Goal: Find specific page/section: Find specific page/section

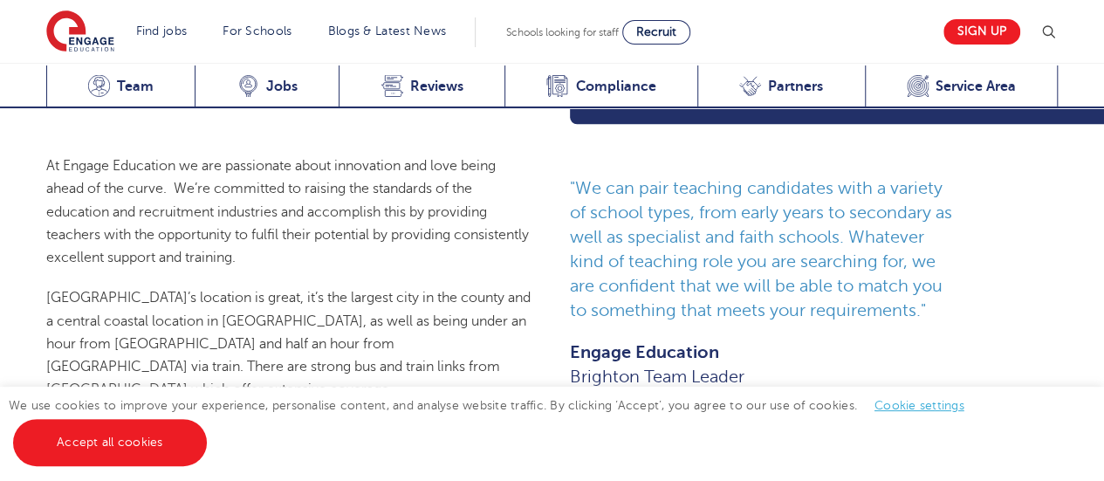
scroll to position [957, 0]
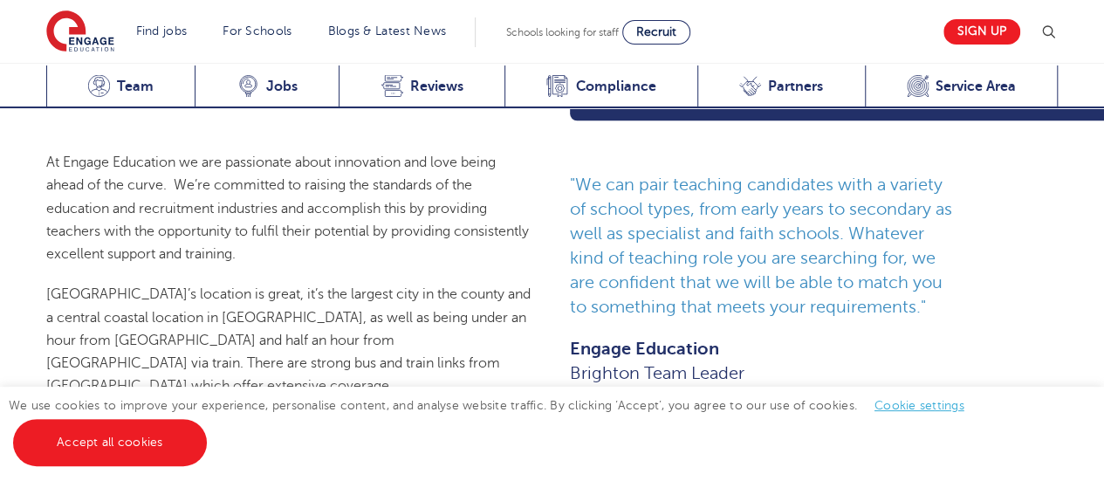
click at [295, 286] on span "Brighton’s location is great, it’s the largest city in the county and a central…" at bounding box center [288, 351] width 484 height 130
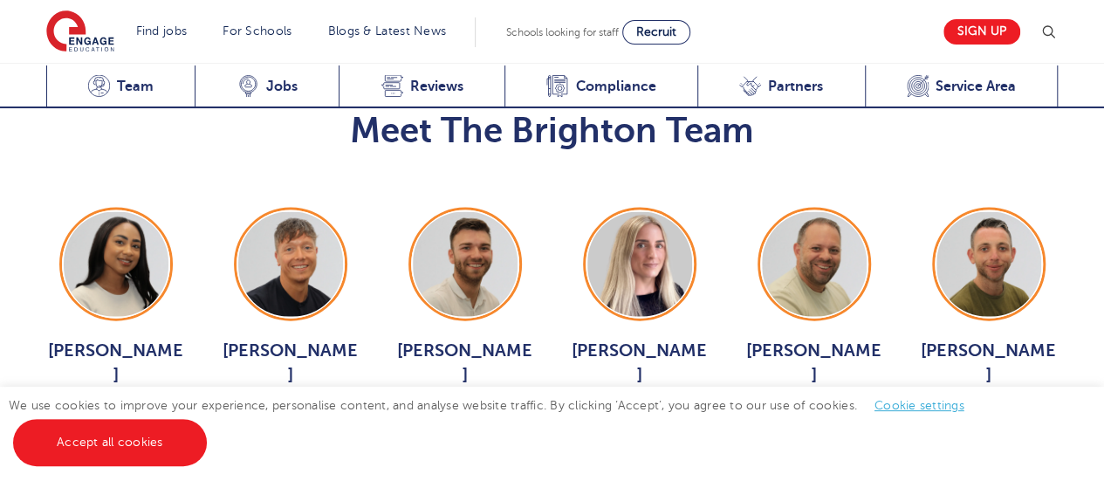
scroll to position [1830, 0]
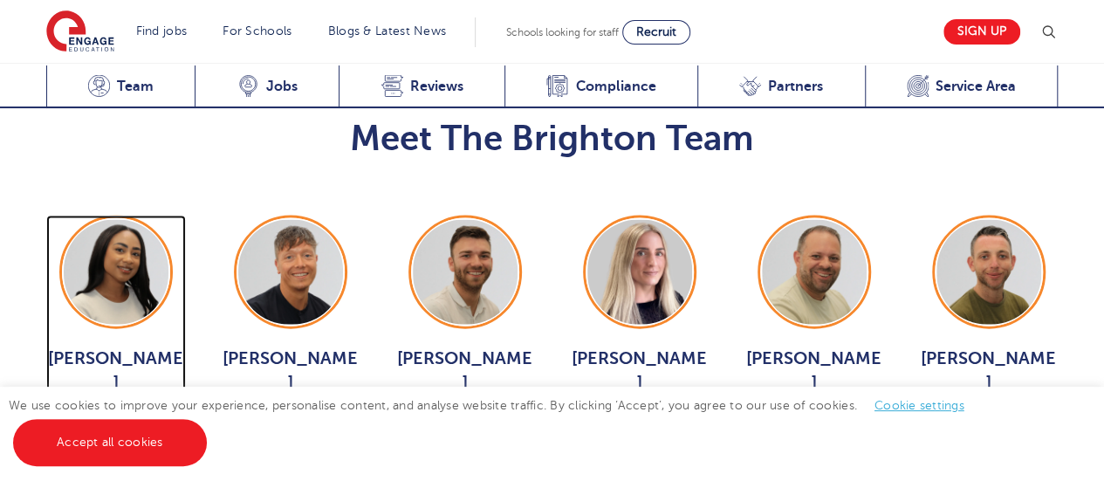
click at [124, 416] on span "View Jobs >" at bounding box center [116, 424] width 78 height 16
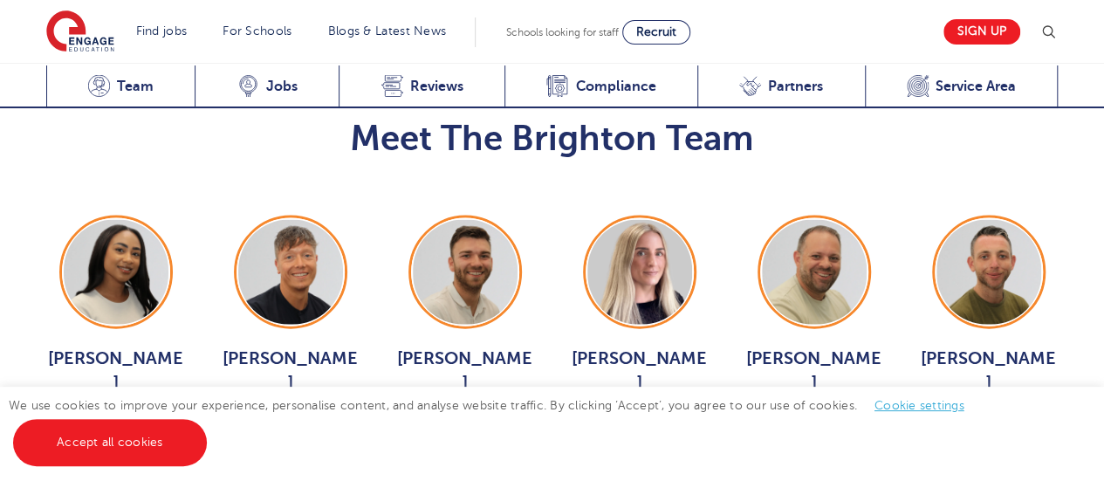
scroll to position [1966, 0]
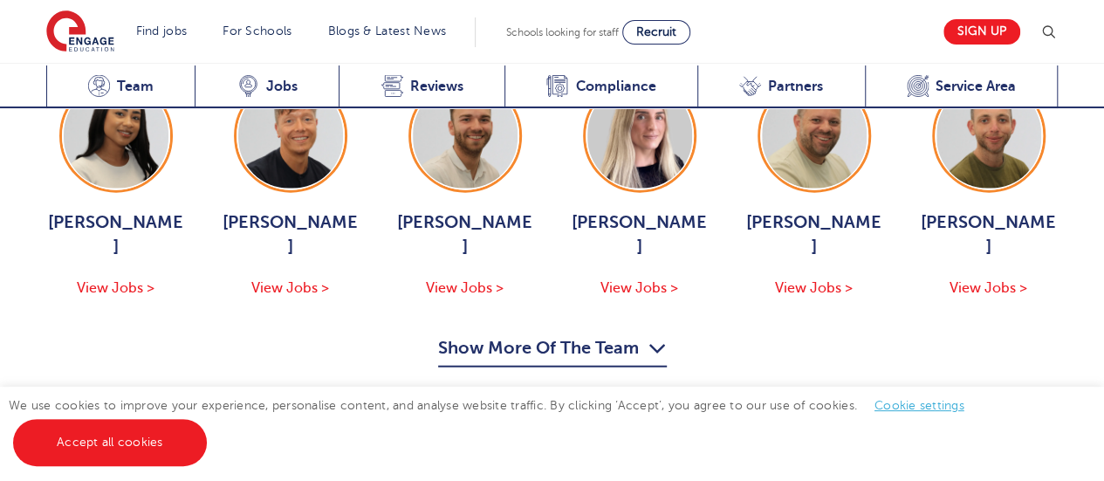
click at [548, 334] on button "Show More Of The Team" at bounding box center [552, 350] width 229 height 33
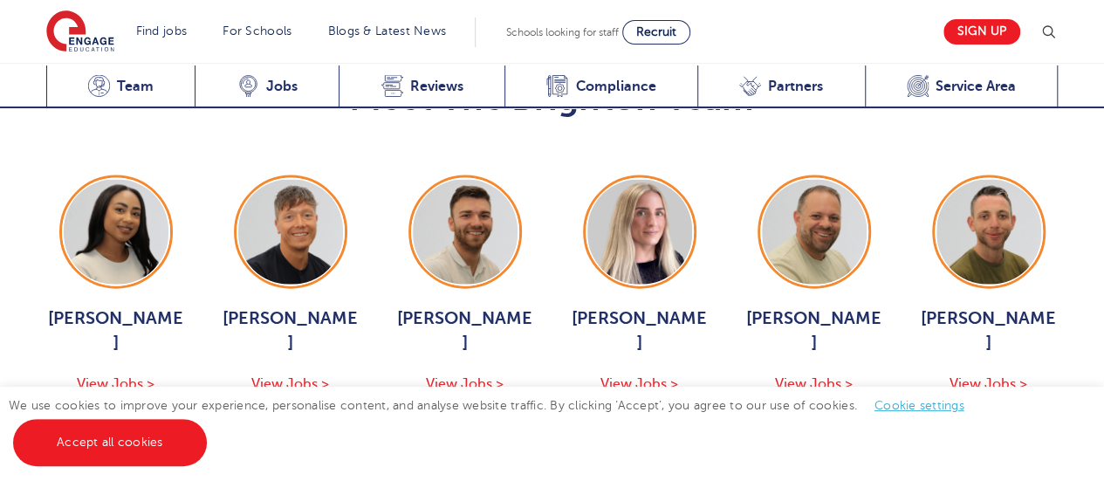
scroll to position [1869, 0]
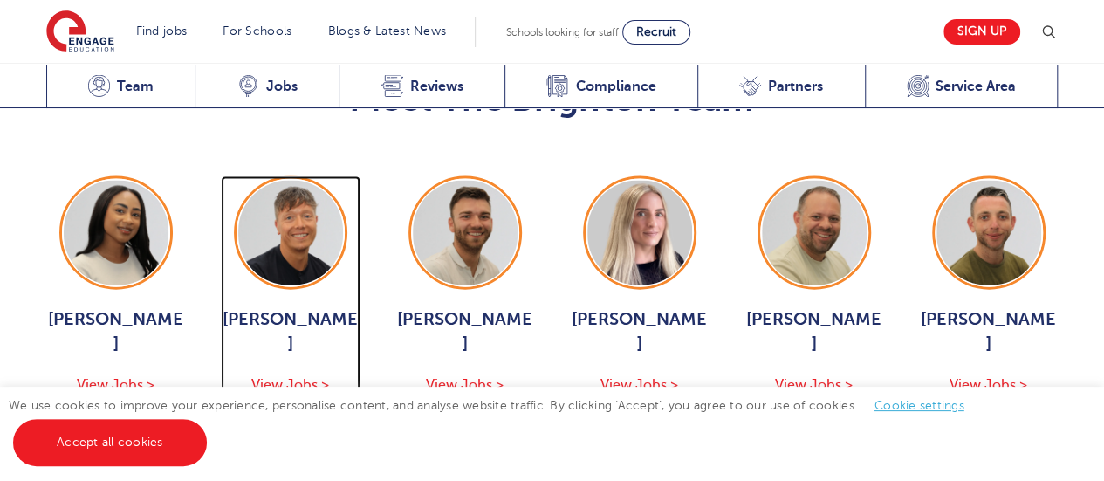
click at [304, 377] on span "View Jobs >" at bounding box center [290, 385] width 78 height 16
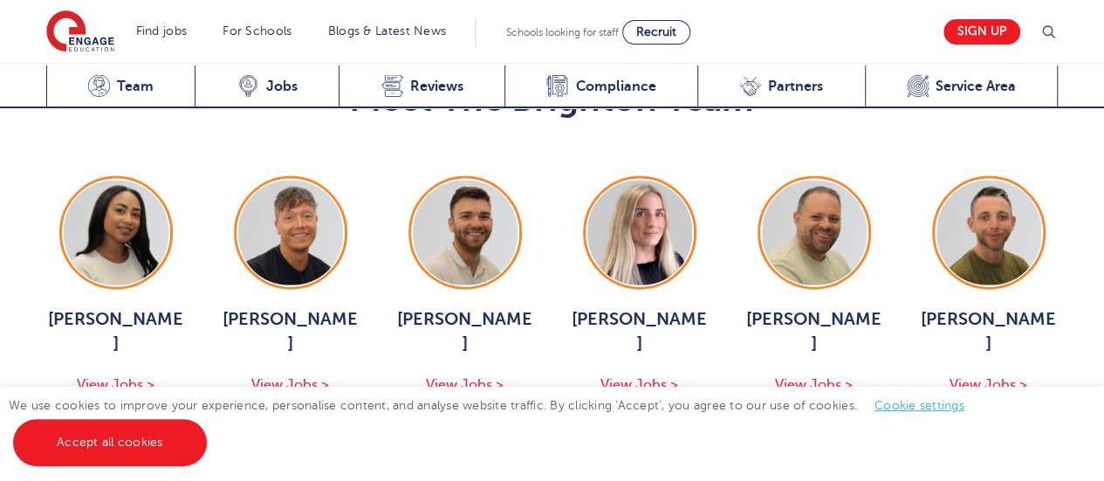
scroll to position [1868, 0]
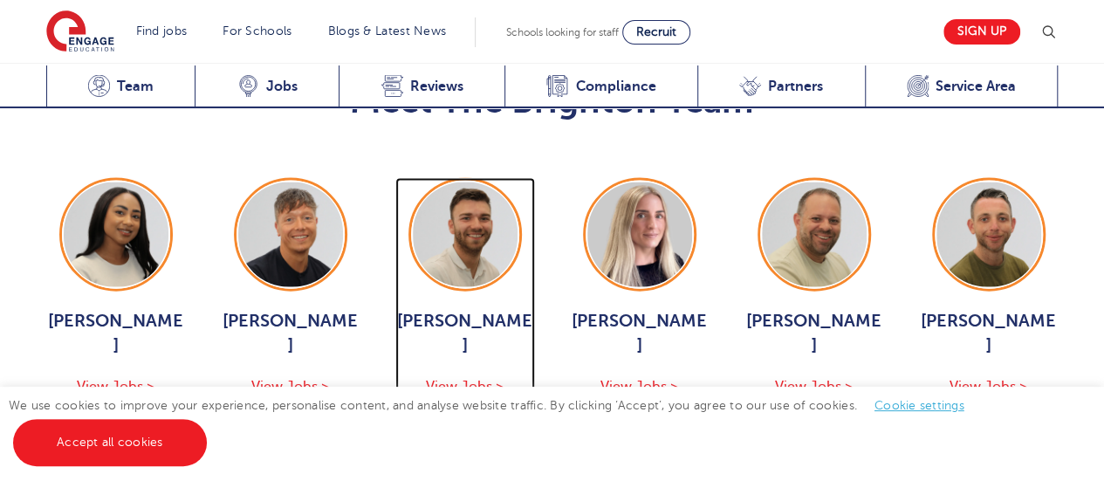
click at [473, 379] on span "View Jobs >" at bounding box center [465, 387] width 78 height 16
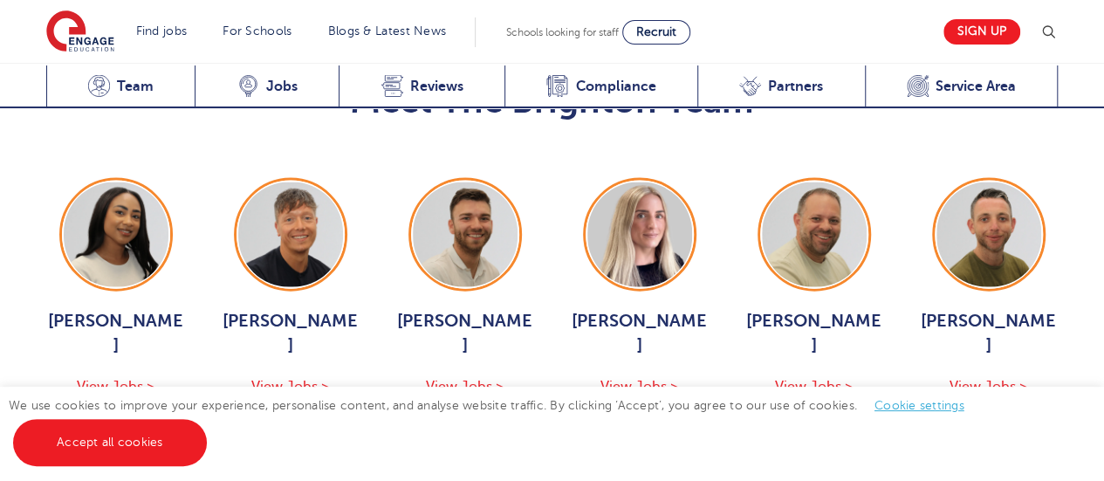
scroll to position [1926, 0]
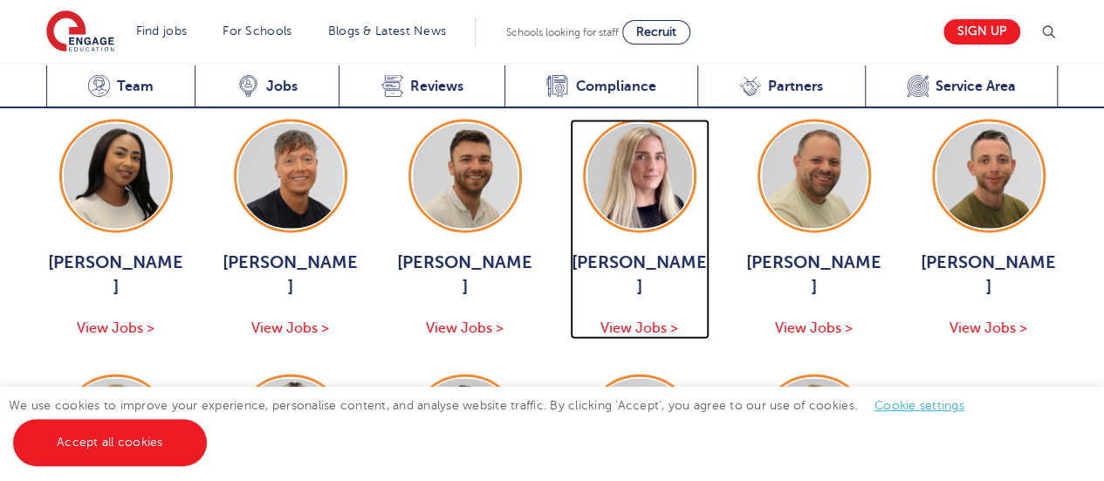
click at [639, 320] on span "View Jobs >" at bounding box center [639, 328] width 78 height 16
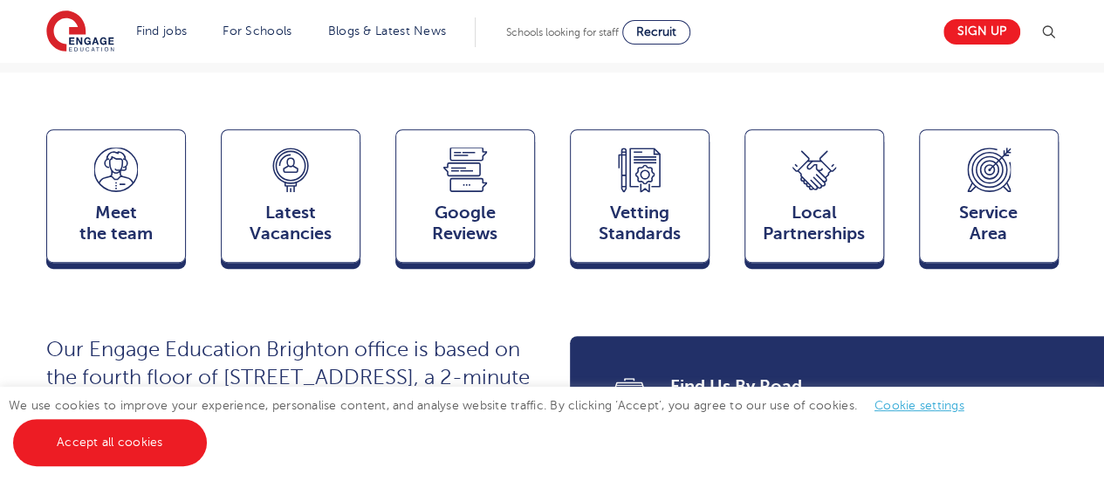
scroll to position [470, 0]
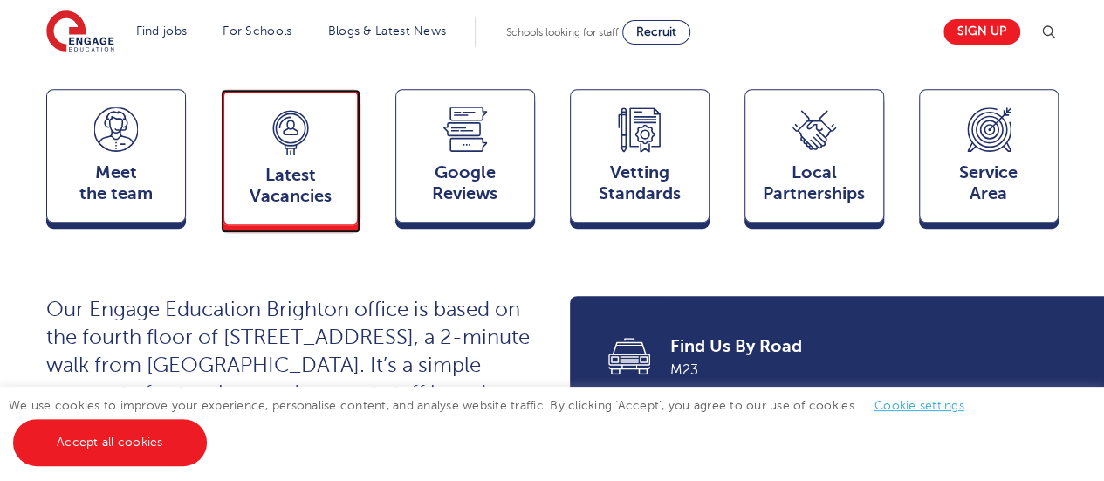
click at [271, 110] on icon at bounding box center [291, 132] width 44 height 45
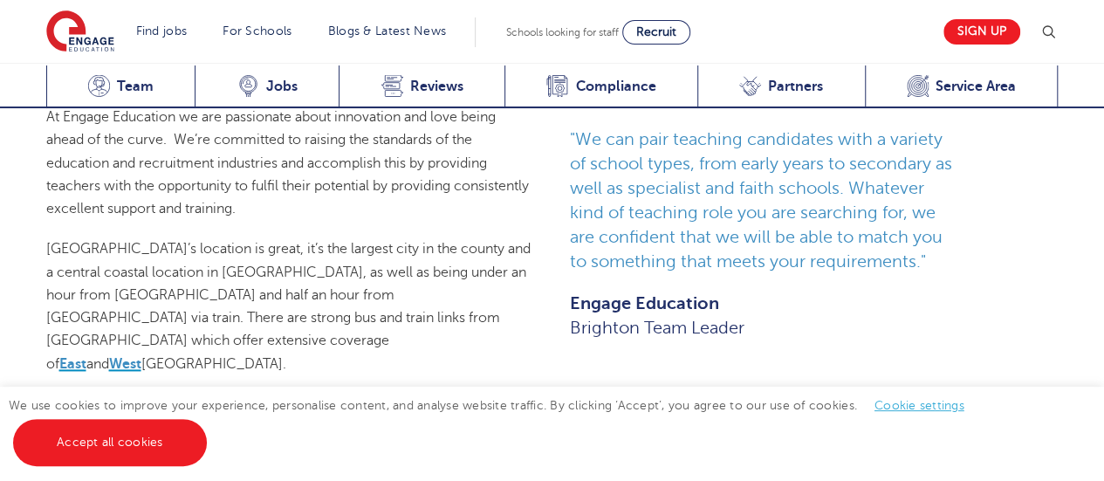
scroll to position [951, 0]
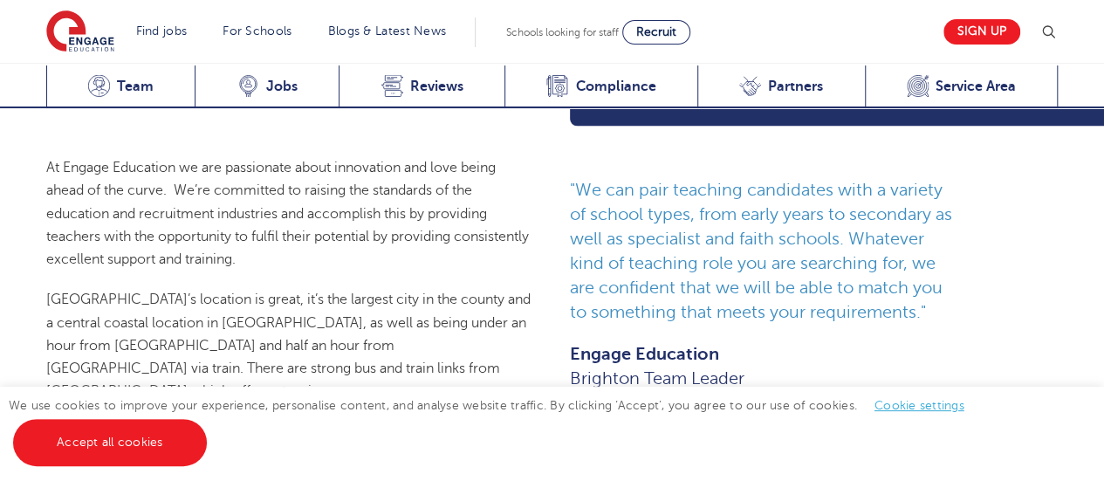
scroll to position [3105, 0]
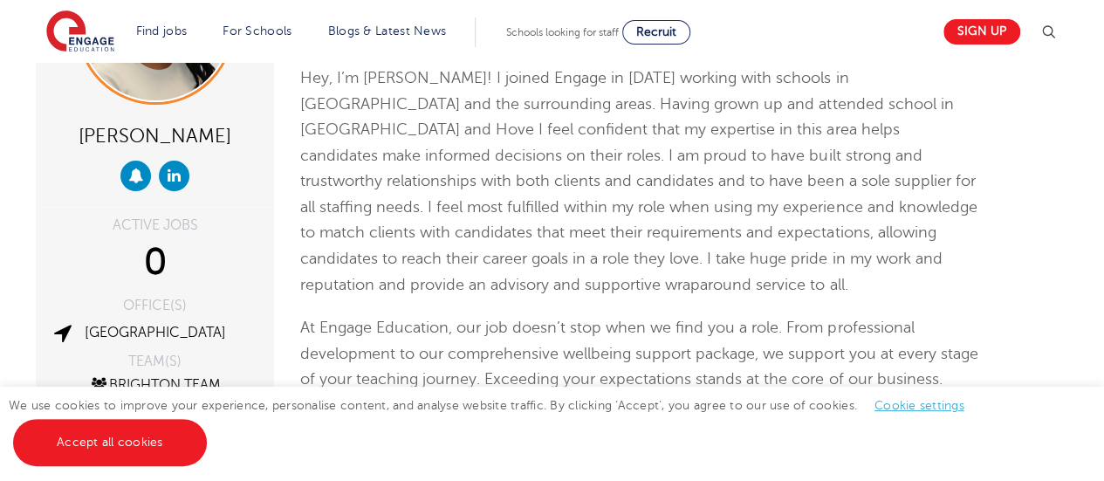
scroll to position [29, 0]
